Goal: Task Accomplishment & Management: Manage account settings

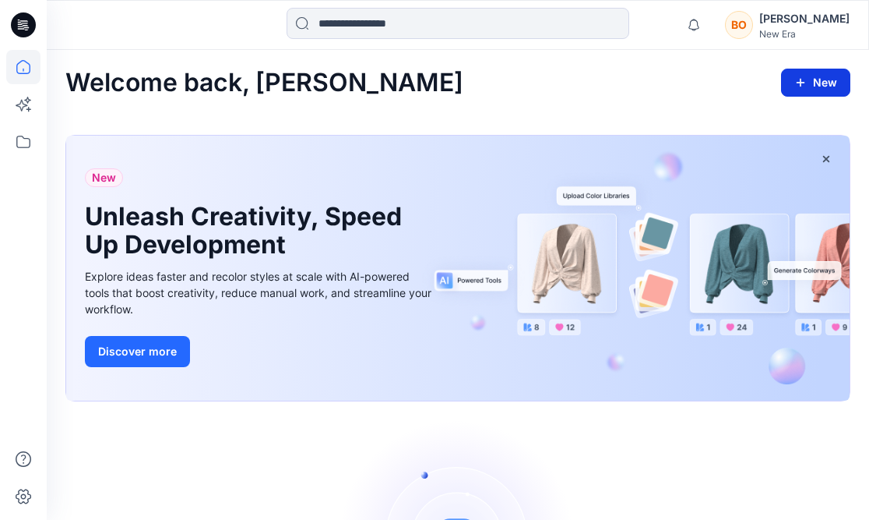
click at [834, 87] on button "New" at bounding box center [815, 83] width 69 height 28
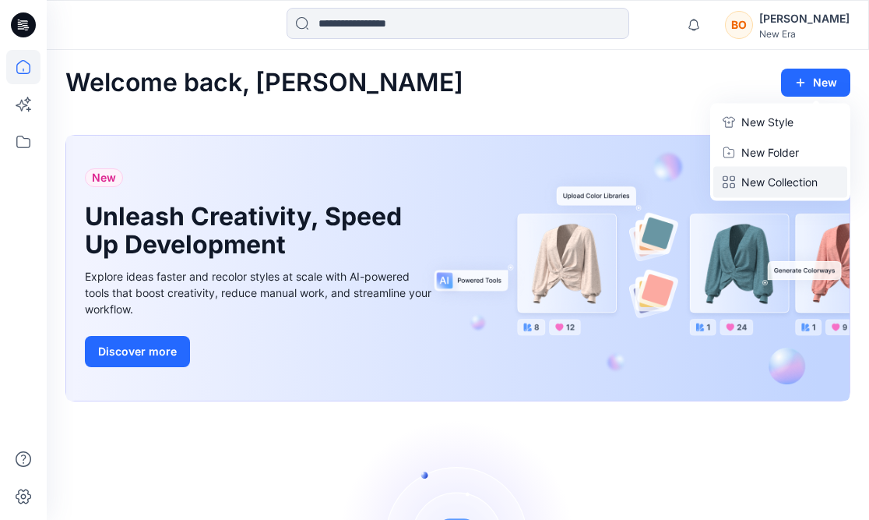
click at [831, 183] on link "New Collection" at bounding box center [781, 182] width 134 height 31
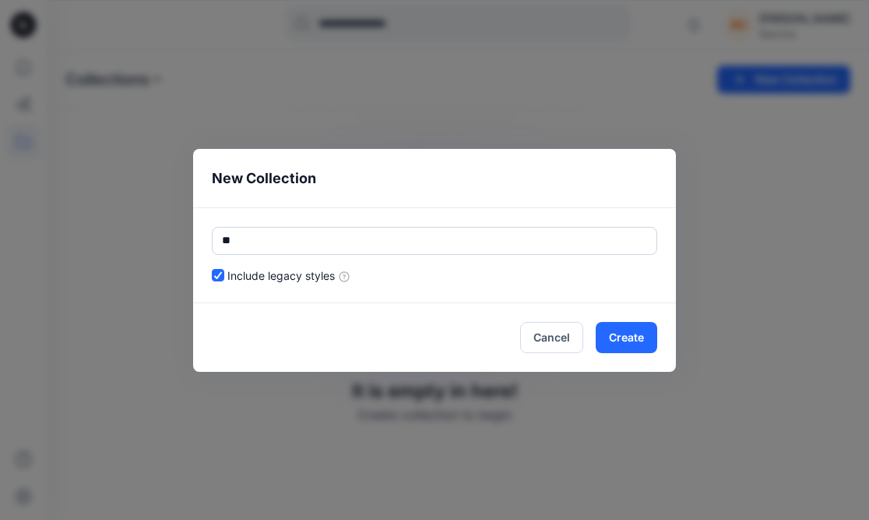
type input "*"
type input "****"
click at [626, 335] on button "Create" at bounding box center [627, 337] width 62 height 31
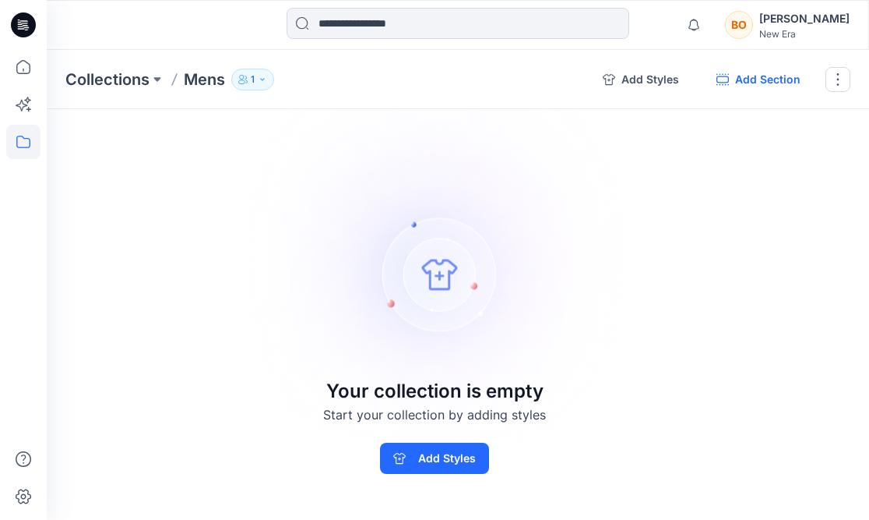
click at [770, 77] on button "Add Section" at bounding box center [758, 79] width 109 height 25
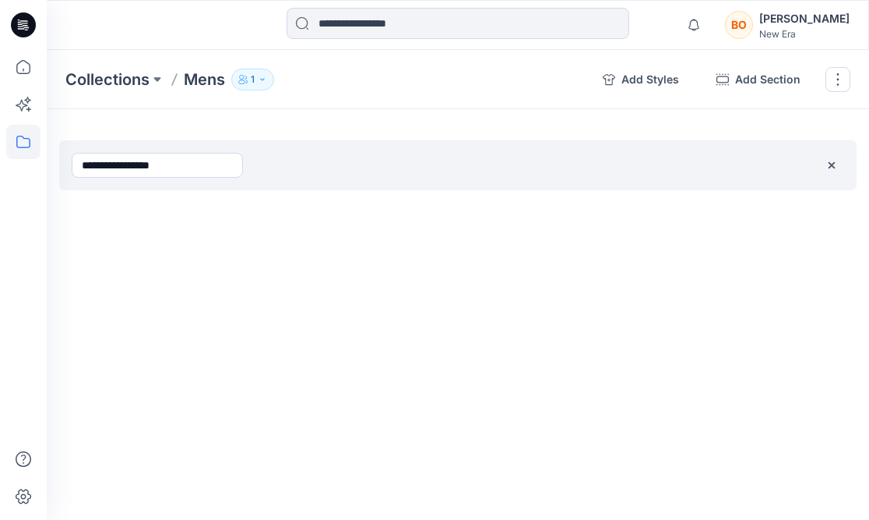
type input "**********"
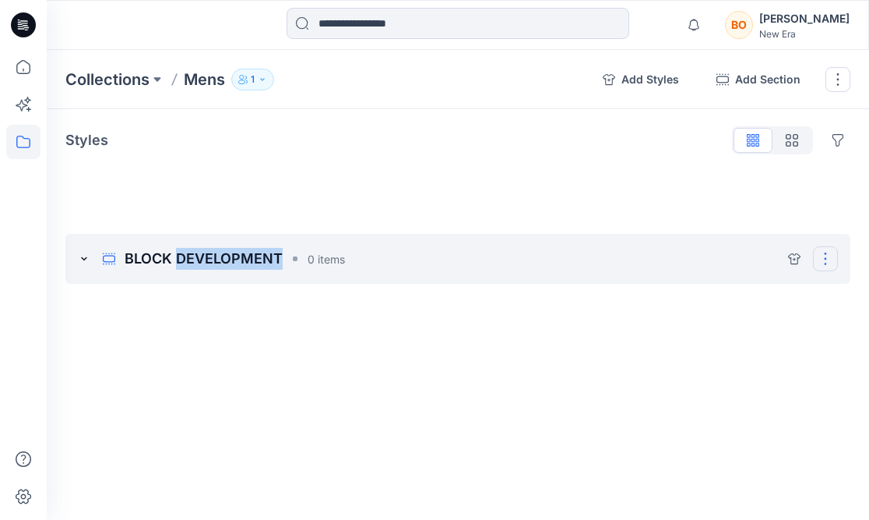
click at [828, 254] on button "Options" at bounding box center [825, 258] width 25 height 25
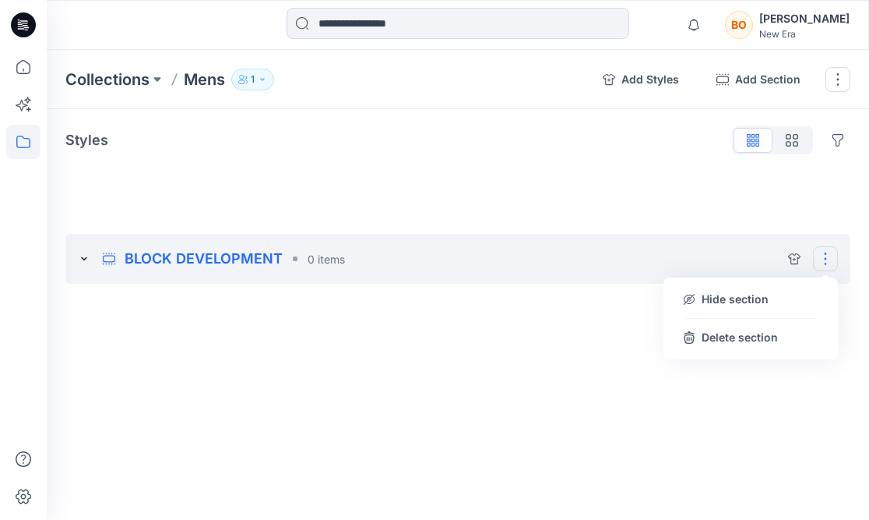
click at [105, 256] on icon at bounding box center [109, 258] width 12 height 12
click at [179, 256] on p "BLOCK DEVELOPMENT" at bounding box center [204, 259] width 158 height 22
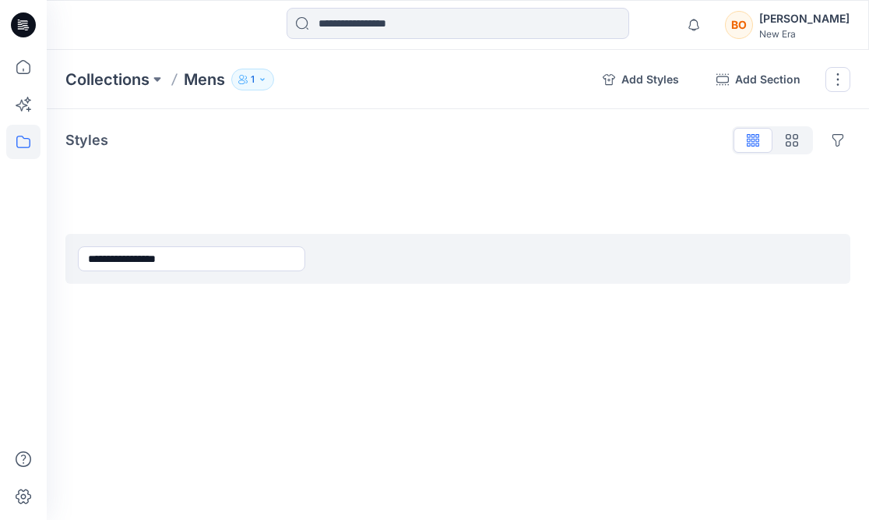
drag, startPoint x: 213, startPoint y: 259, endPoint x: 15, endPoint y: 259, distance: 198.6
click at [15, 259] on div "**********" at bounding box center [434, 260] width 869 height 520
type input "*"
drag, startPoint x: 235, startPoint y: 260, endPoint x: 158, endPoint y: 264, distance: 77.2
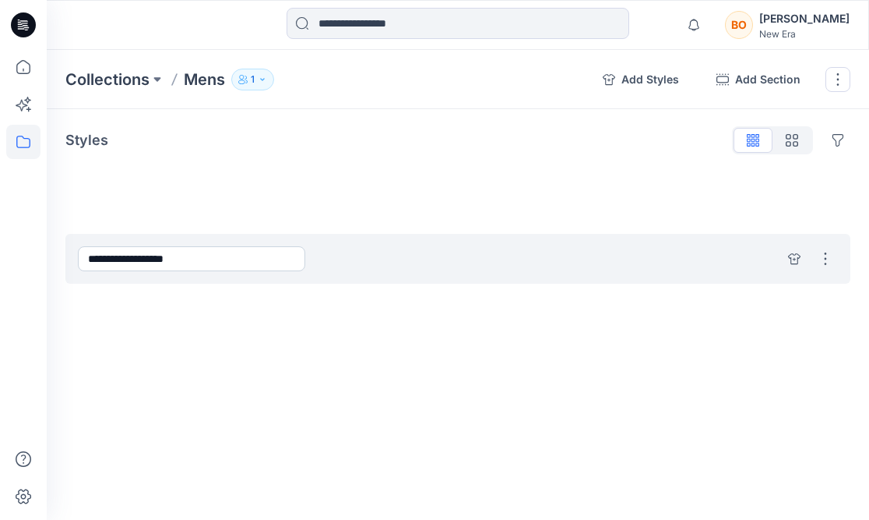
click at [158, 264] on input "**********" at bounding box center [191, 258] width 227 height 25
type input "**********"
click at [157, 77] on button at bounding box center [158, 80] width 16 height 22
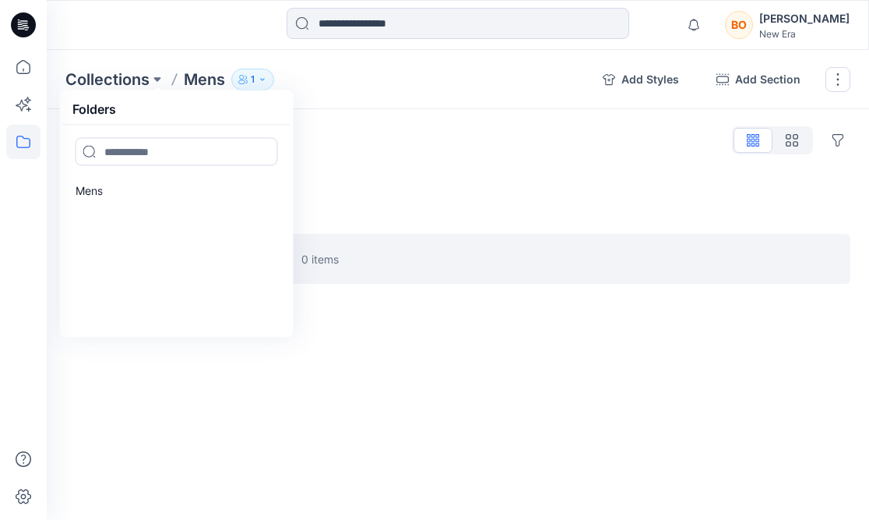
click at [346, 128] on div "Styles Hide Legacy Styles" at bounding box center [457, 140] width 785 height 25
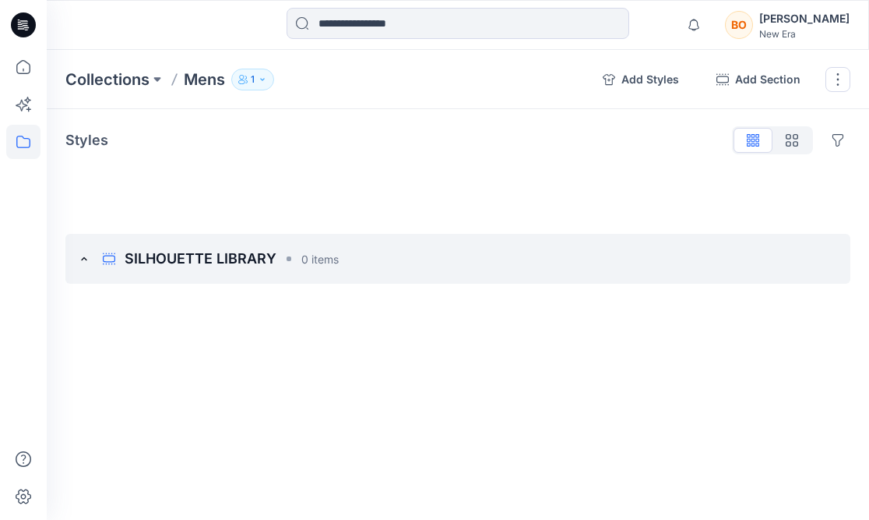
click at [217, 78] on p "Mens" at bounding box center [204, 80] width 41 height 22
click at [207, 83] on p "Mens" at bounding box center [204, 80] width 41 height 22
click at [125, 79] on p "Collections" at bounding box center [107, 80] width 84 height 22
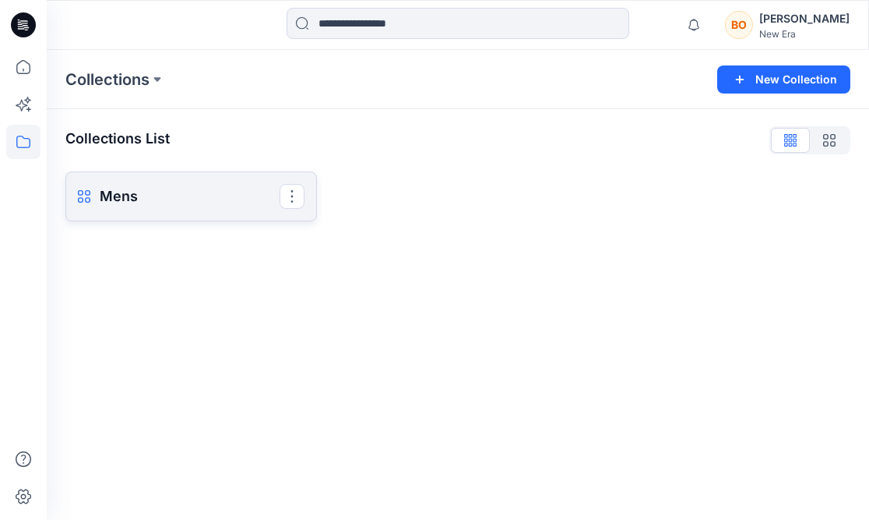
click at [81, 197] on icon at bounding box center [84, 196] width 12 height 12
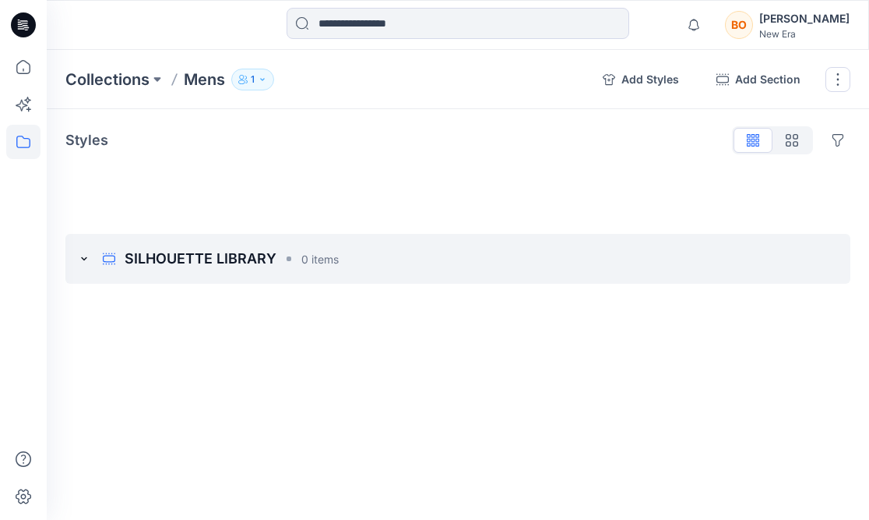
click at [203, 83] on p "Mens" at bounding box center [204, 80] width 41 height 22
drag, startPoint x: 206, startPoint y: 78, endPoint x: 125, endPoint y: 77, distance: 80.2
click at [206, 78] on p "Mens" at bounding box center [204, 80] width 41 height 22
click at [125, 77] on p "Collections" at bounding box center [107, 80] width 84 height 22
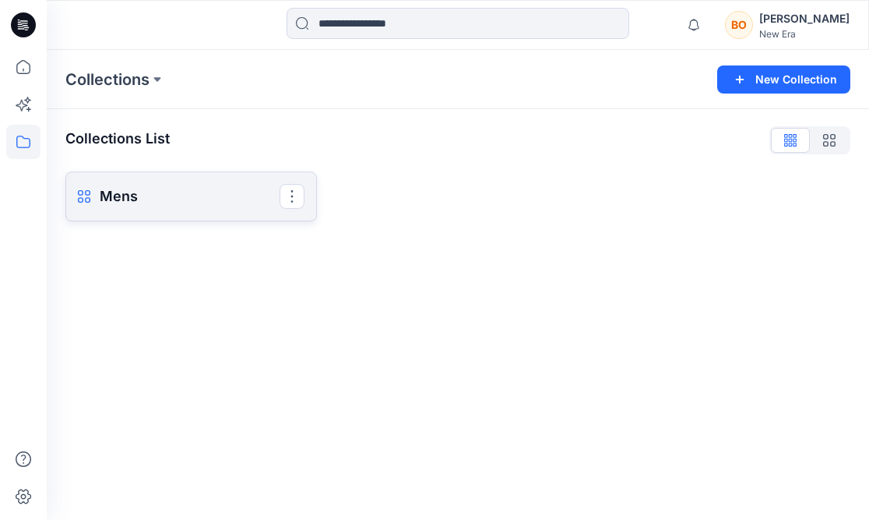
click at [156, 201] on p "Mens" at bounding box center [190, 196] width 180 height 22
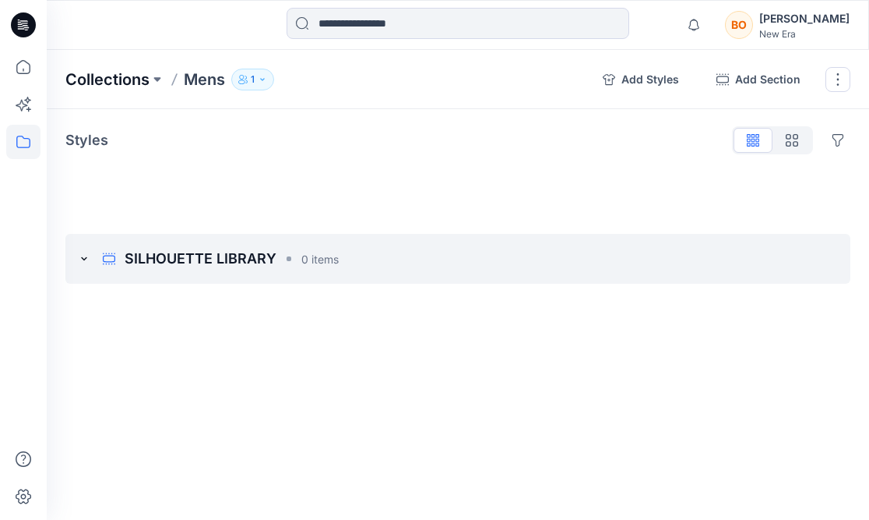
click at [141, 79] on p "Collections" at bounding box center [107, 80] width 84 height 22
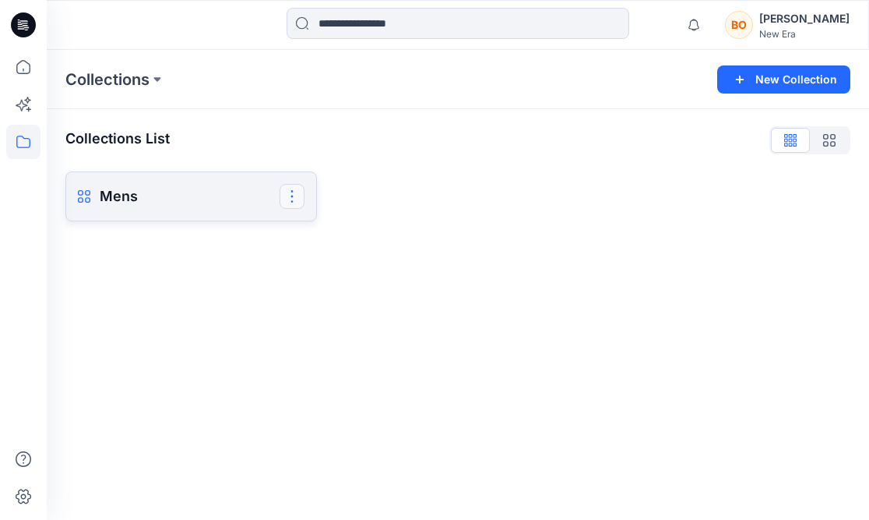
click at [286, 203] on button "button" at bounding box center [292, 196] width 25 height 25
click at [257, 238] on button "Rename Collection" at bounding box center [216, 235] width 168 height 29
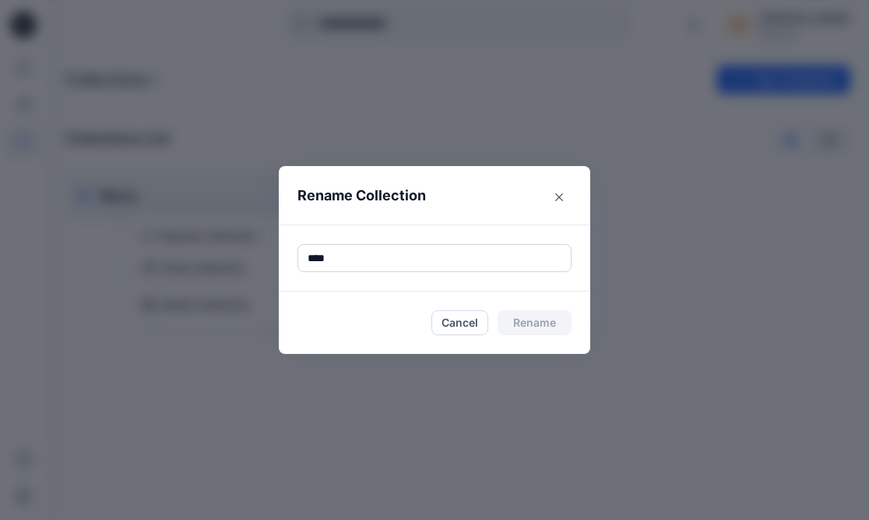
click at [367, 252] on input "****" at bounding box center [435, 258] width 274 height 28
type input "****"
click at [540, 327] on button "Rename" at bounding box center [535, 322] width 74 height 25
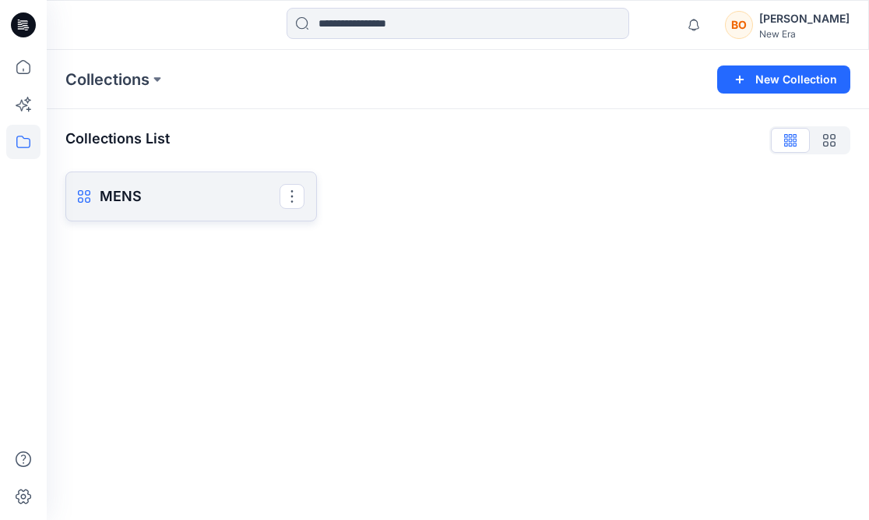
click at [173, 201] on p "MENS" at bounding box center [190, 196] width 180 height 22
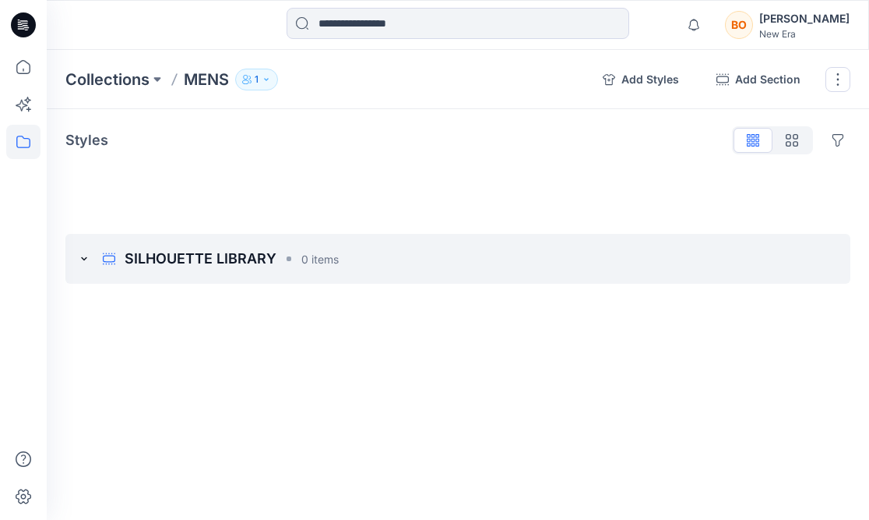
click at [27, 23] on icon at bounding box center [23, 24] width 25 height 25
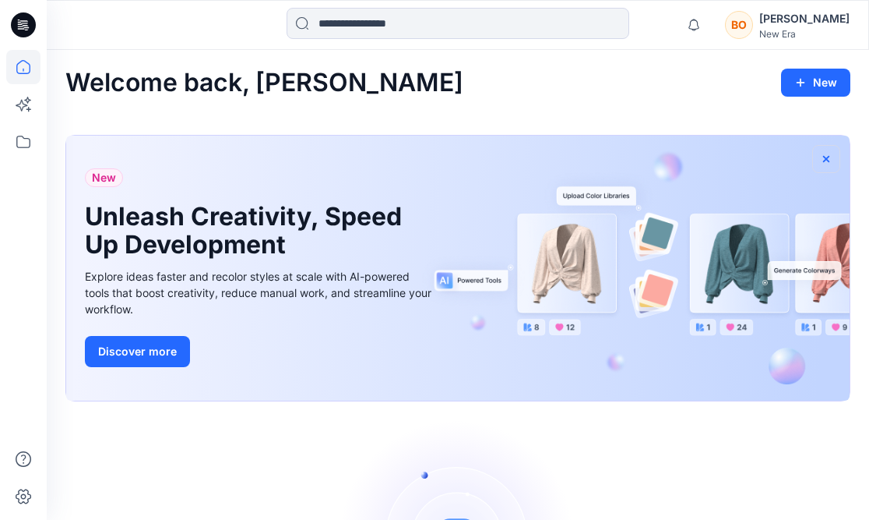
click at [833, 156] on button "button" at bounding box center [826, 159] width 28 height 28
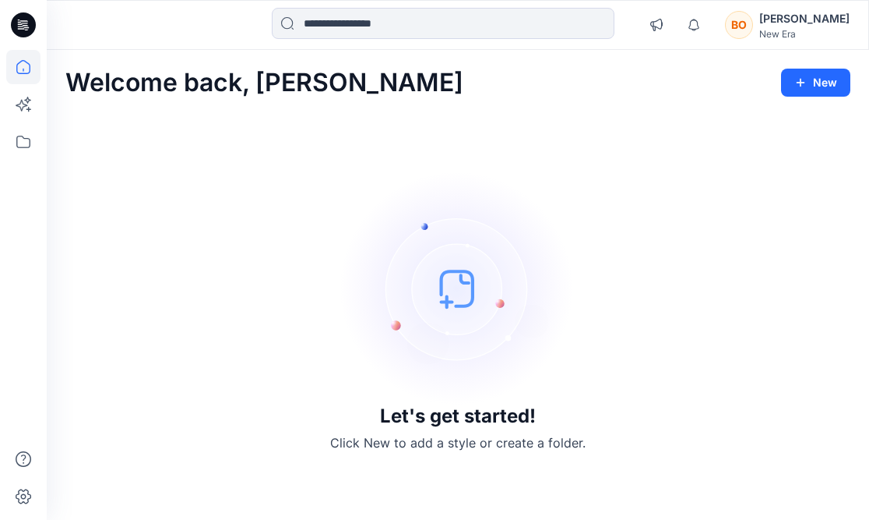
drag, startPoint x: 752, startPoint y: 162, endPoint x: 615, endPoint y: 150, distance: 136.8
click at [740, 158] on div "Let's get started! Click New to add a style or create a folder." at bounding box center [457, 311] width 785 height 379
click at [19, 134] on icon at bounding box center [23, 142] width 34 height 34
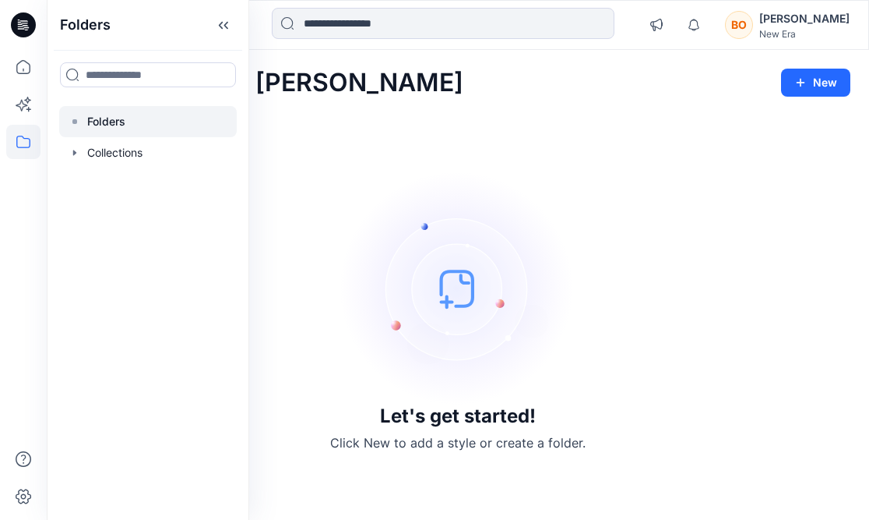
click at [143, 125] on div at bounding box center [148, 121] width 178 height 31
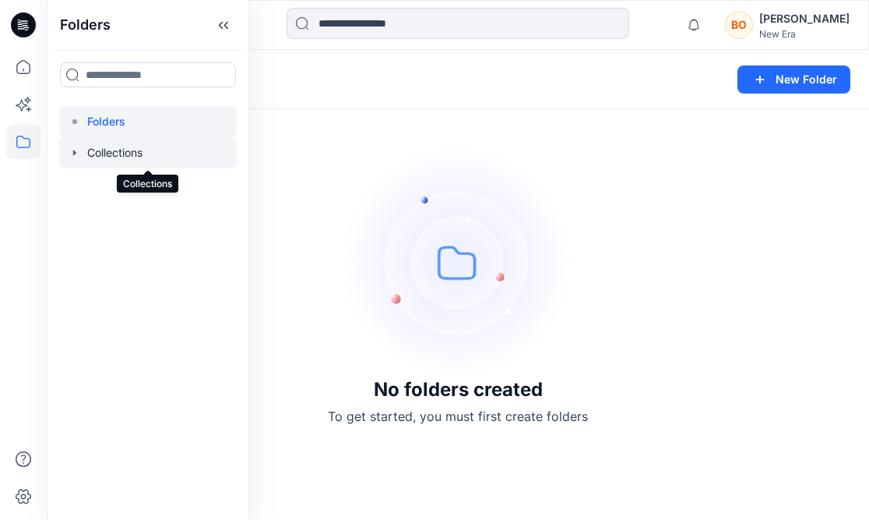
click at [143, 155] on div at bounding box center [148, 152] width 178 height 31
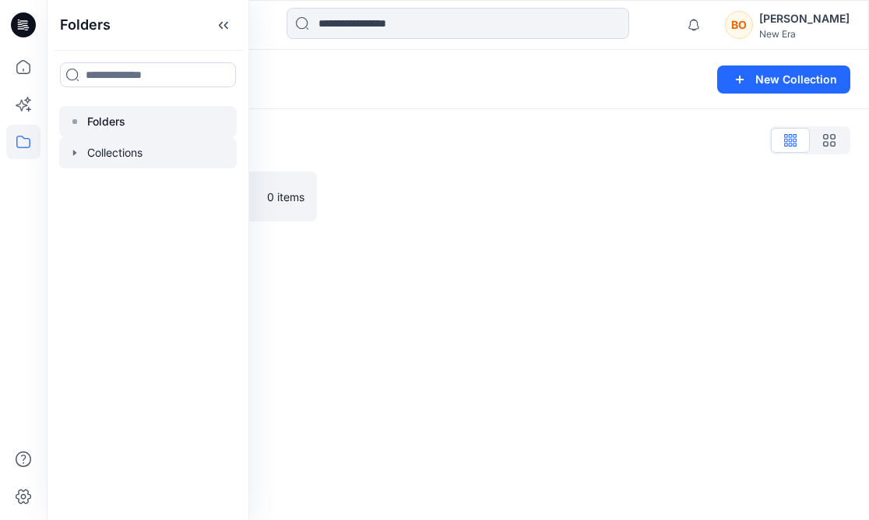
click at [81, 116] on div at bounding box center [148, 121] width 178 height 31
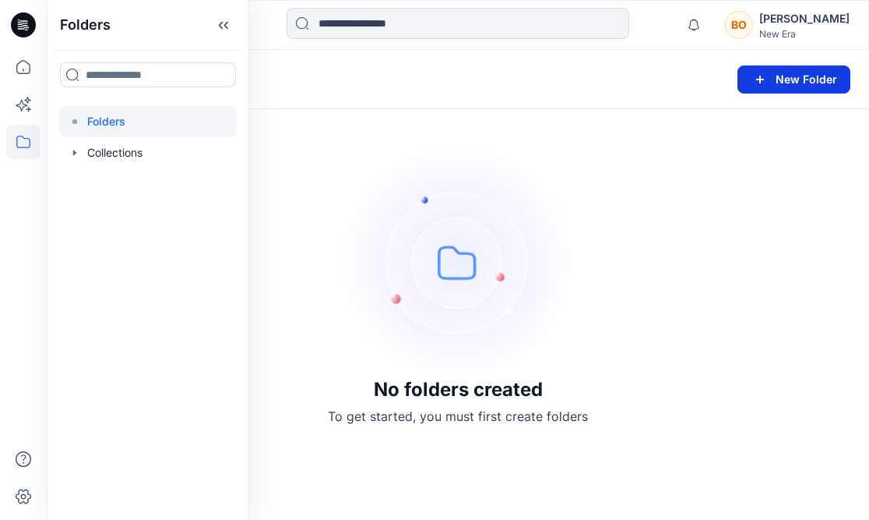
click at [780, 81] on button "New Folder" at bounding box center [794, 79] width 113 height 28
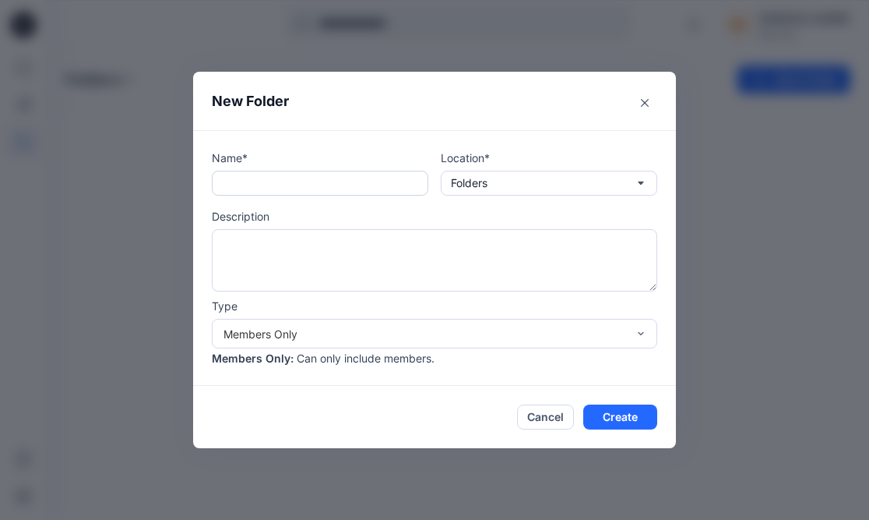
click at [354, 188] on input "text" at bounding box center [320, 183] width 217 height 25
click at [643, 185] on icon "button" at bounding box center [641, 183] width 12 height 12
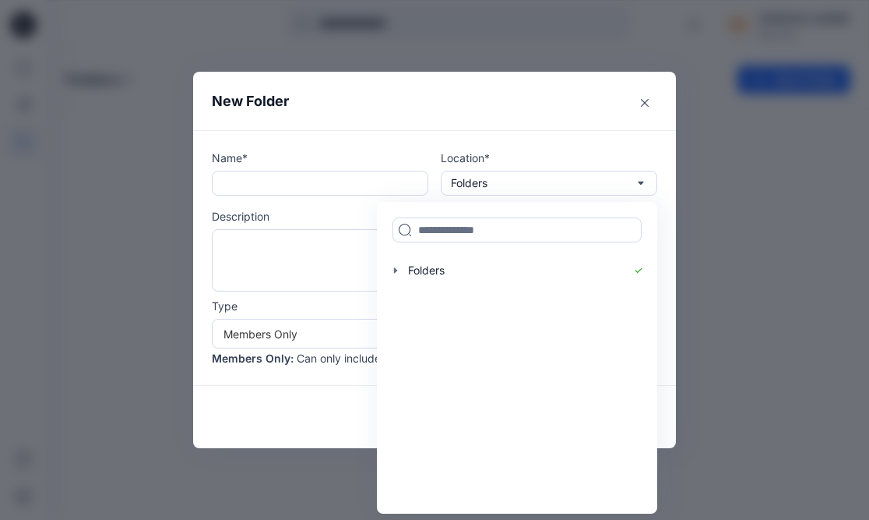
click at [620, 152] on p "Location*" at bounding box center [549, 158] width 217 height 16
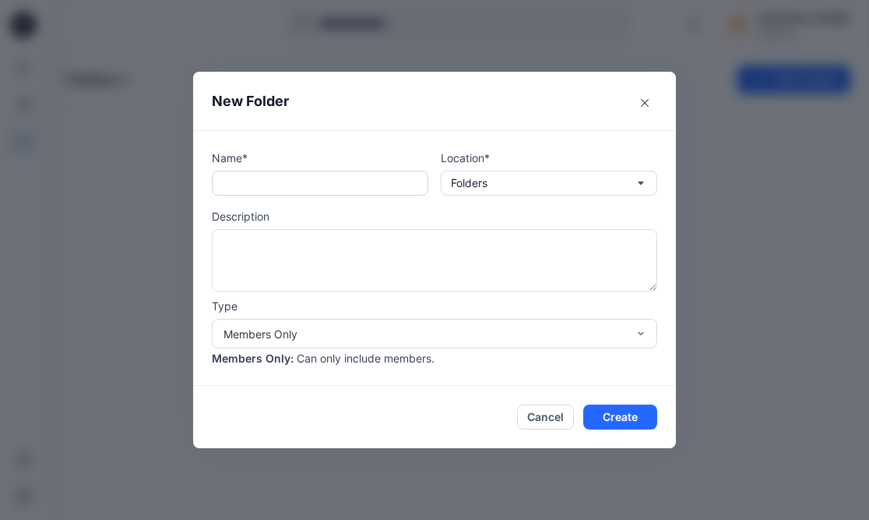
click at [395, 192] on input "text" at bounding box center [320, 183] width 217 height 25
click at [372, 241] on textarea at bounding box center [435, 260] width 446 height 62
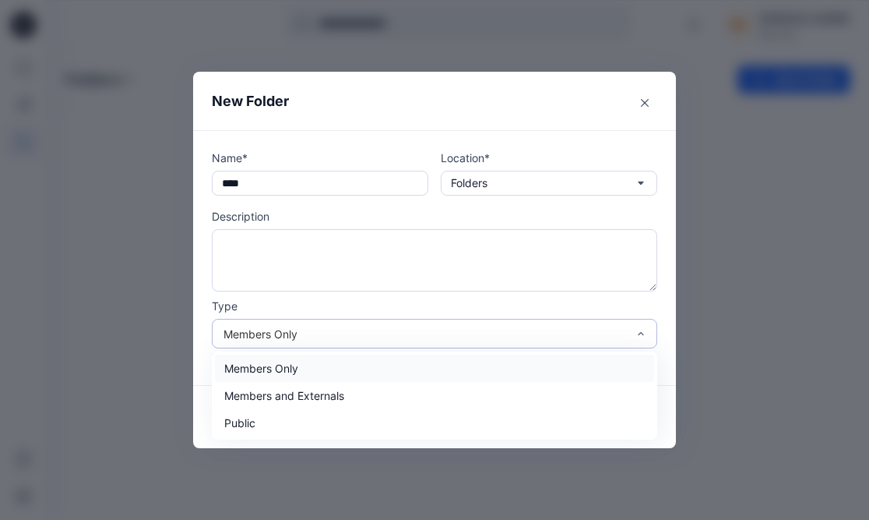
click at [632, 335] on div "Members Only" at bounding box center [425, 334] width 419 height 16
click at [464, 368] on div "Members Only" at bounding box center [434, 367] width 439 height 27
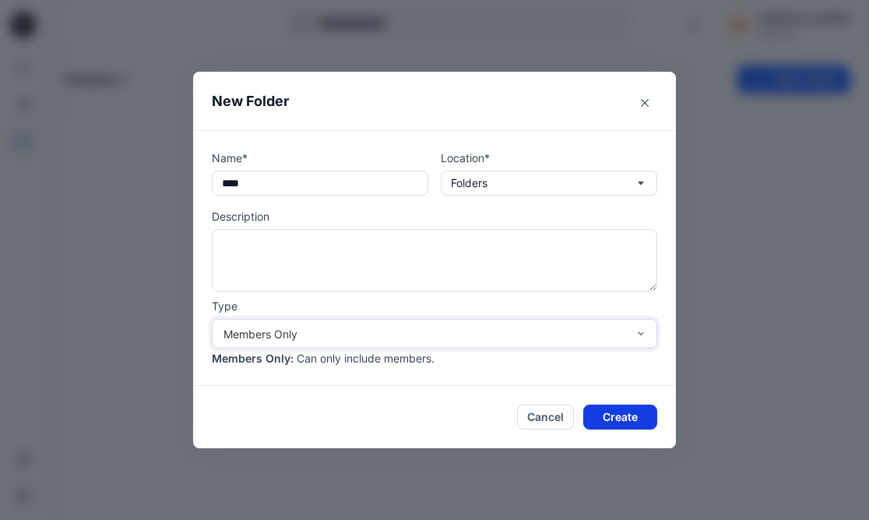
click at [627, 421] on button "Create" at bounding box center [620, 416] width 74 height 25
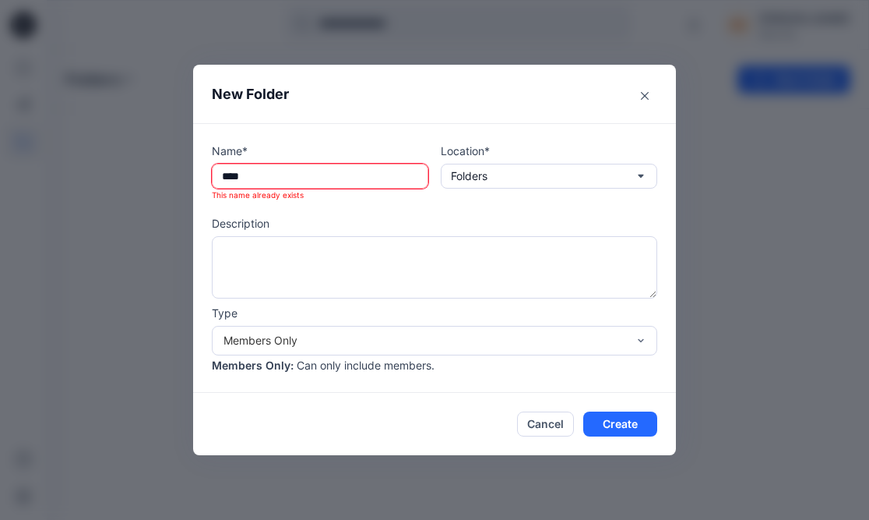
click at [220, 178] on input "****" at bounding box center [320, 176] width 217 height 25
click at [523, 134] on div "Name* **** This name already exists Location* Folders Description Type Members …" at bounding box center [434, 257] width 483 height 269
click at [365, 165] on input "****" at bounding box center [320, 176] width 217 height 25
click at [344, 182] on input "****" at bounding box center [320, 176] width 217 height 25
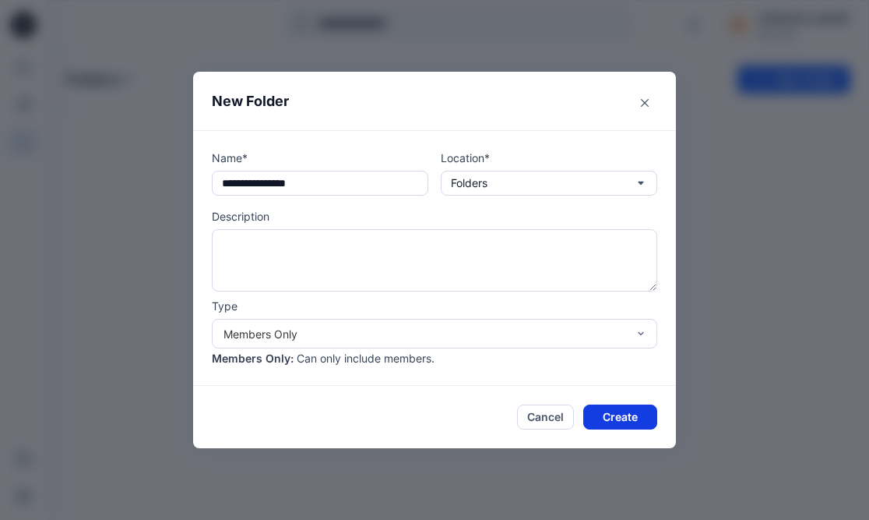
type input "**********"
click at [628, 420] on button "Create" at bounding box center [620, 416] width 74 height 25
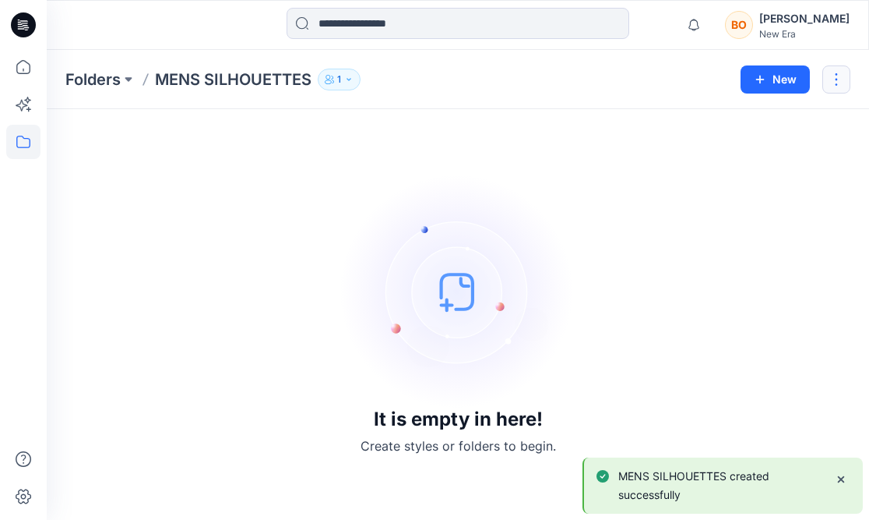
click at [840, 82] on button "button" at bounding box center [837, 79] width 28 height 28
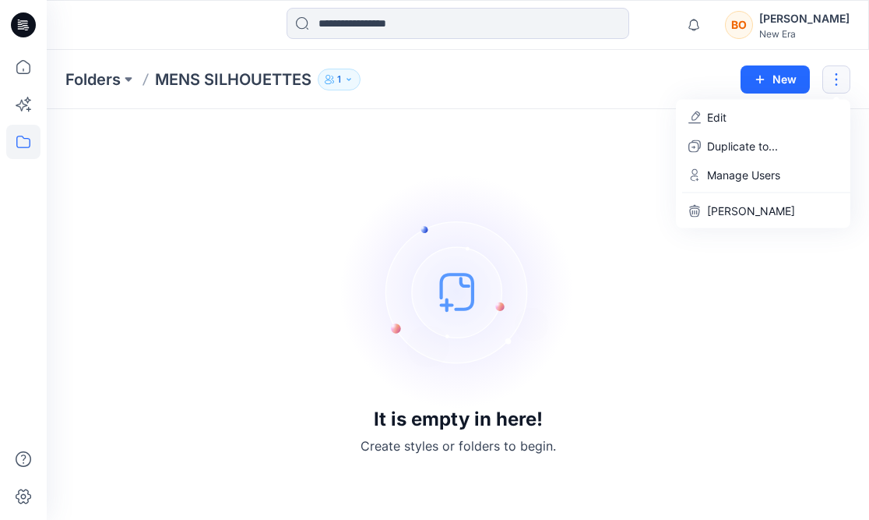
click at [587, 118] on div "It is empty in here! Create styles or folders to begin." at bounding box center [458, 314] width 823 height 411
click at [477, 186] on img at bounding box center [458, 291] width 234 height 234
click at [127, 78] on button at bounding box center [129, 80] width 16 height 22
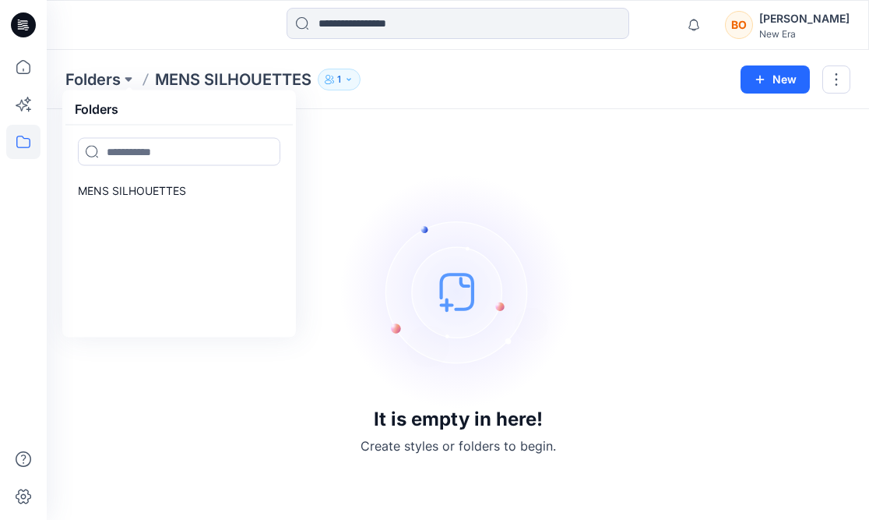
click at [492, 212] on img at bounding box center [458, 291] width 234 height 234
click at [19, 104] on icon at bounding box center [22, 106] width 12 height 12
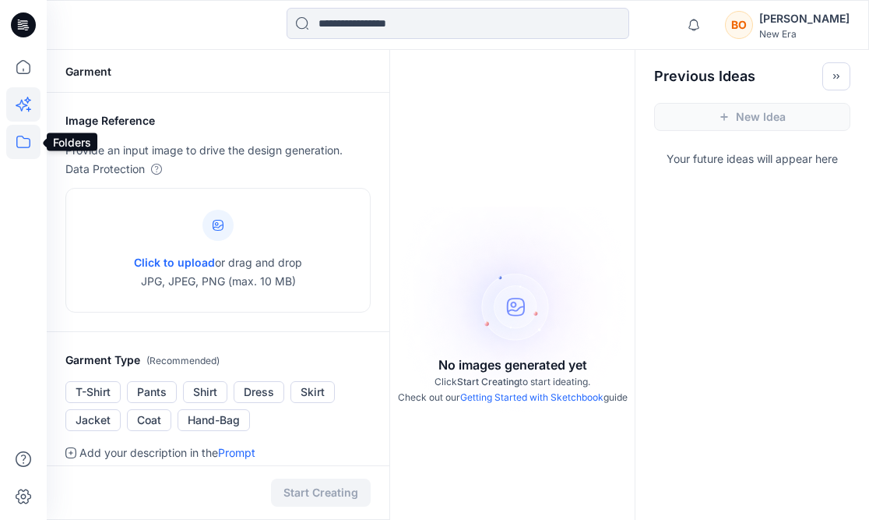
click at [23, 147] on icon at bounding box center [23, 142] width 34 height 34
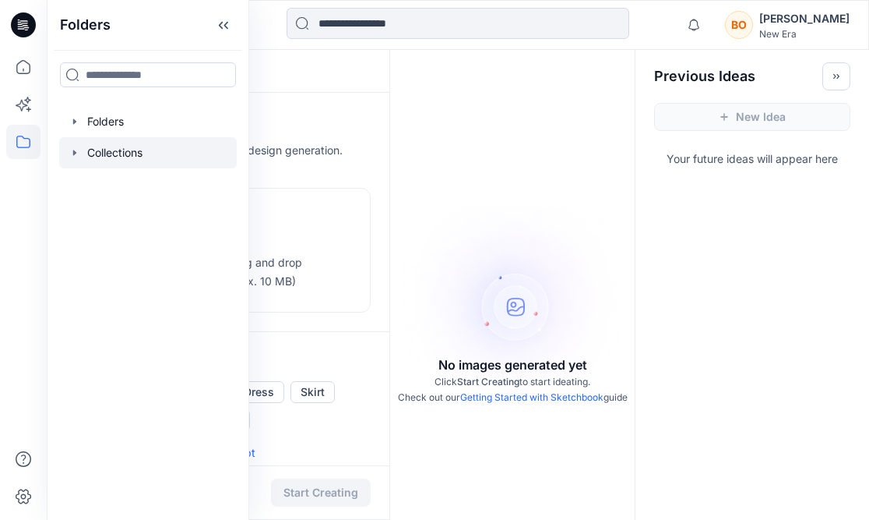
click at [106, 148] on div at bounding box center [148, 152] width 178 height 31
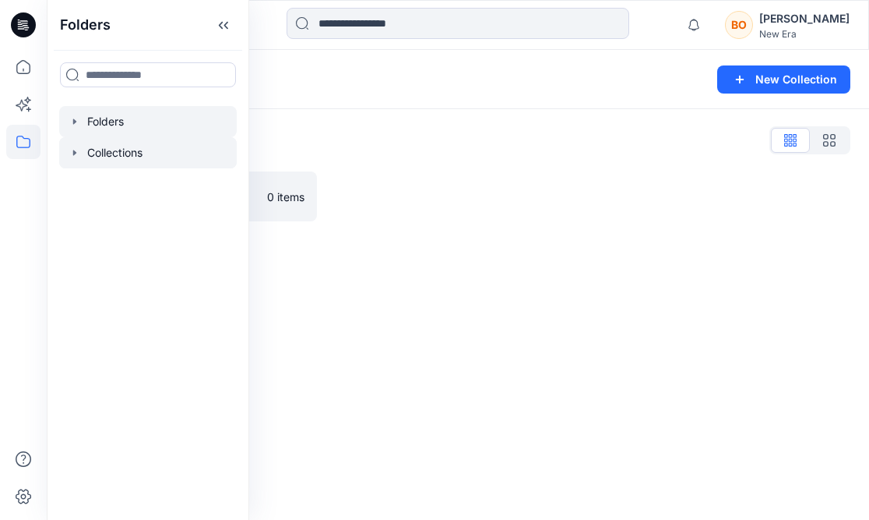
click at [122, 130] on div at bounding box center [148, 121] width 178 height 31
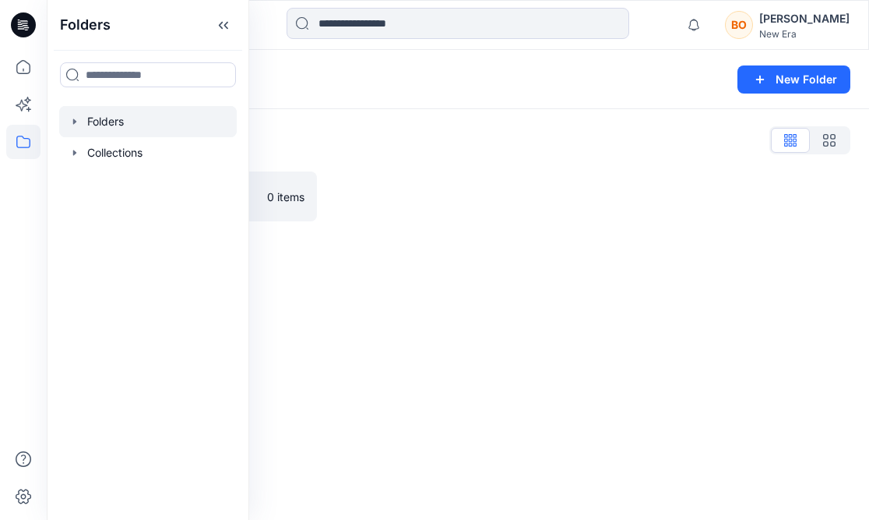
click at [146, 122] on div at bounding box center [148, 121] width 178 height 31
click at [73, 122] on icon "button" at bounding box center [74, 120] width 3 height 5
click at [129, 149] on p "MENS SILHOUETTES" at bounding box center [157, 152] width 109 height 19
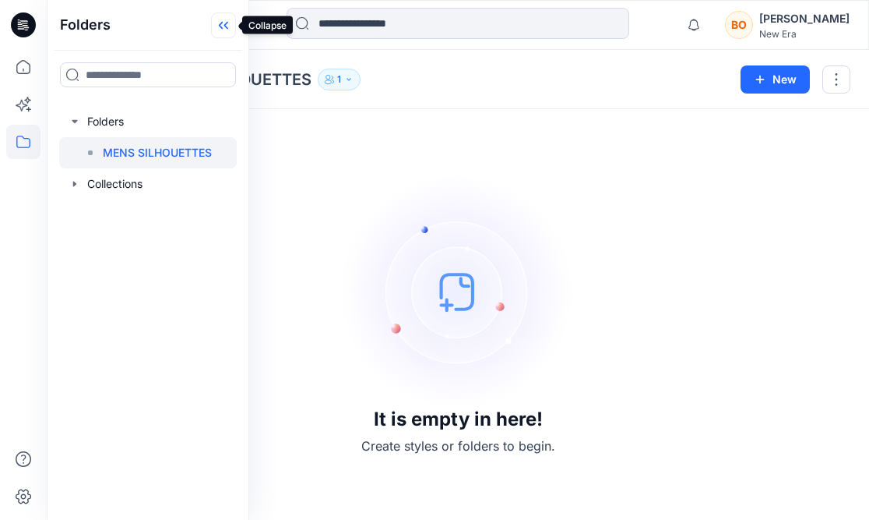
click at [225, 21] on icon at bounding box center [223, 25] width 25 height 26
